Goal: Task Accomplishment & Management: Use online tool/utility

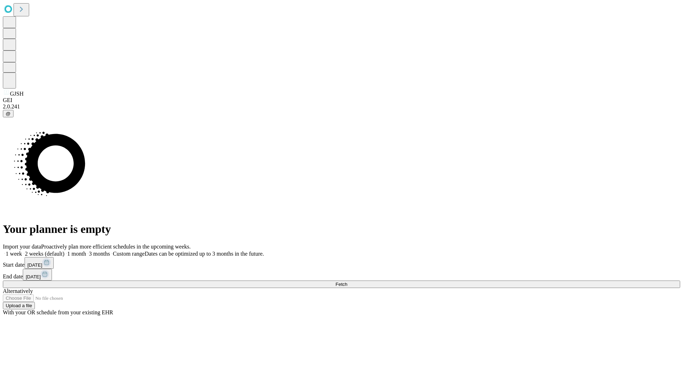
click at [347, 282] on span "Fetch" at bounding box center [341, 284] width 12 height 5
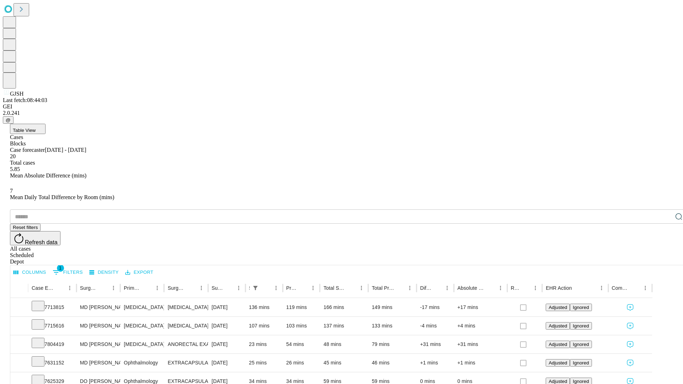
click at [637, 252] on div "Scheduled" at bounding box center [348, 255] width 677 height 6
